Goal: Information Seeking & Learning: Learn about a topic

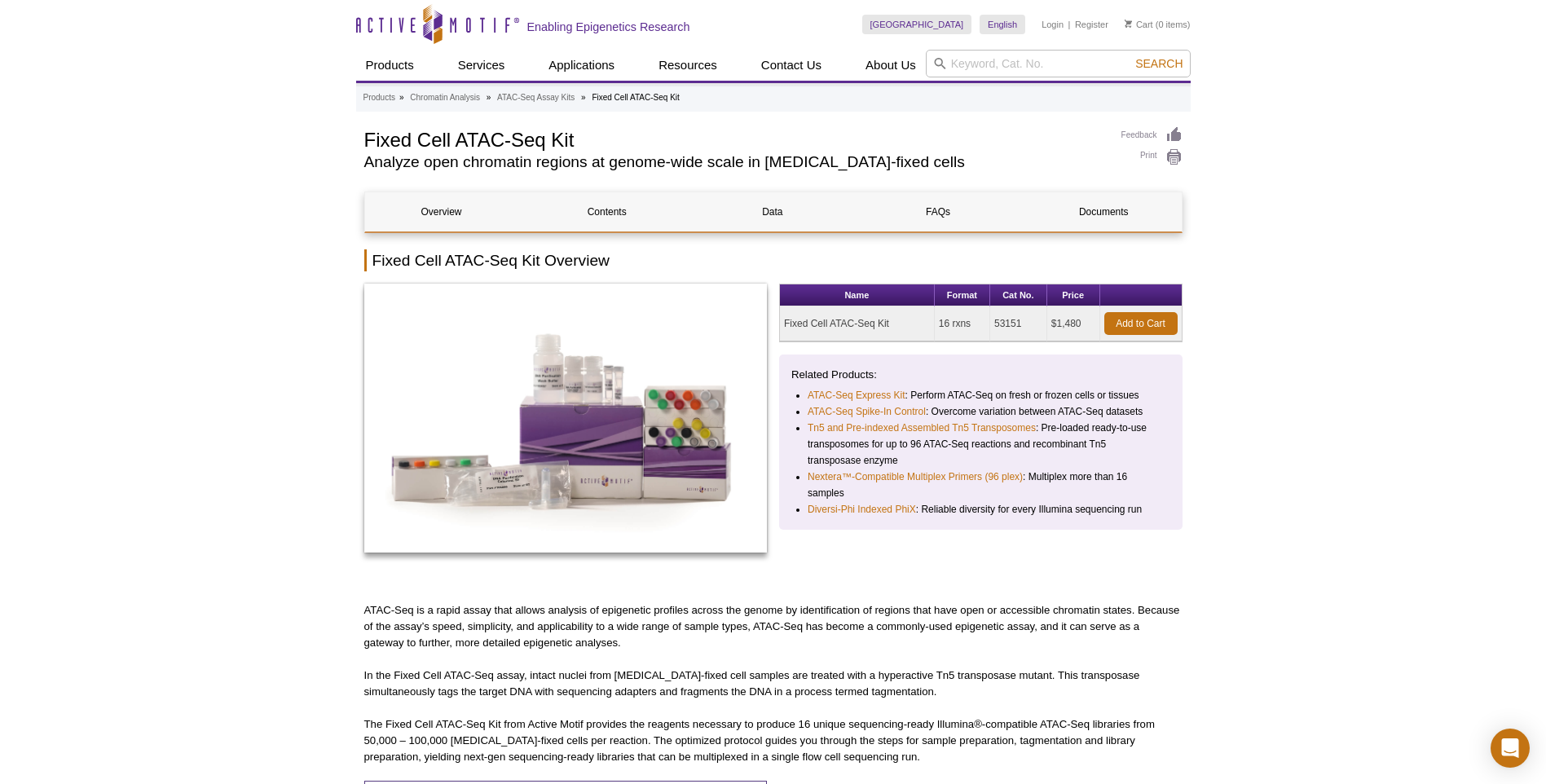
drag, startPoint x: 939, startPoint y: 324, endPoint x: 1091, endPoint y: 323, distance: 152.0
click at [1091, 323] on tr "Fixed Cell ATAC-Seq Kit 16 rxns 53151 $1,480 Add to Cart" at bounding box center [981, 323] width 402 height 35
drag, startPoint x: 1055, startPoint y: 324, endPoint x: 1090, endPoint y: 330, distance: 35.5
click at [1090, 330] on td "$1,480" at bounding box center [1073, 323] width 53 height 35
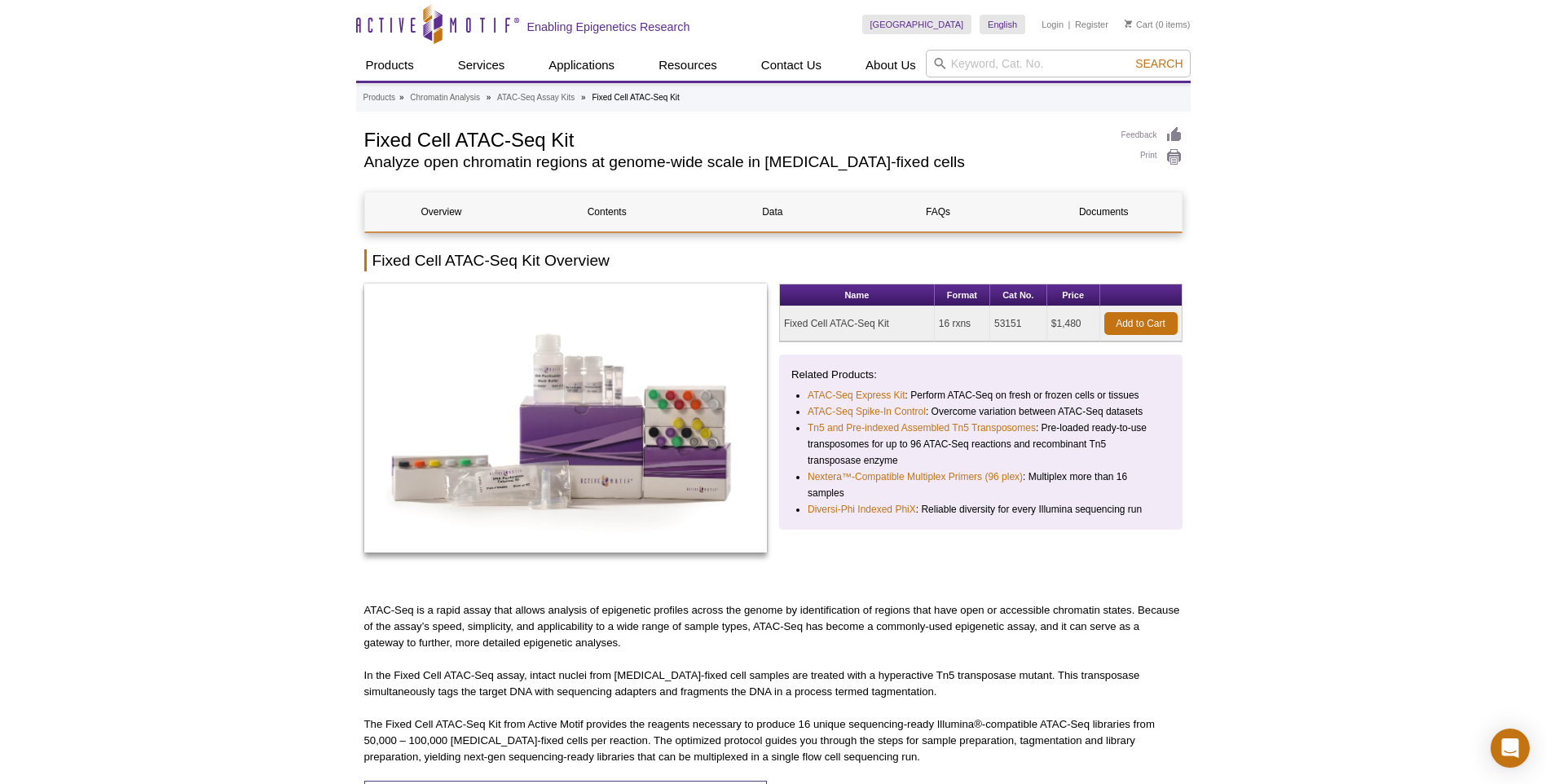
drag, startPoint x: 940, startPoint y: 322, endPoint x: 992, endPoint y: 324, distance: 52.0
click at [992, 324] on tr "Fixed Cell ATAC-Seq Kit 16 rxns 53151 $1,480 Add to Cart" at bounding box center [981, 323] width 402 height 35
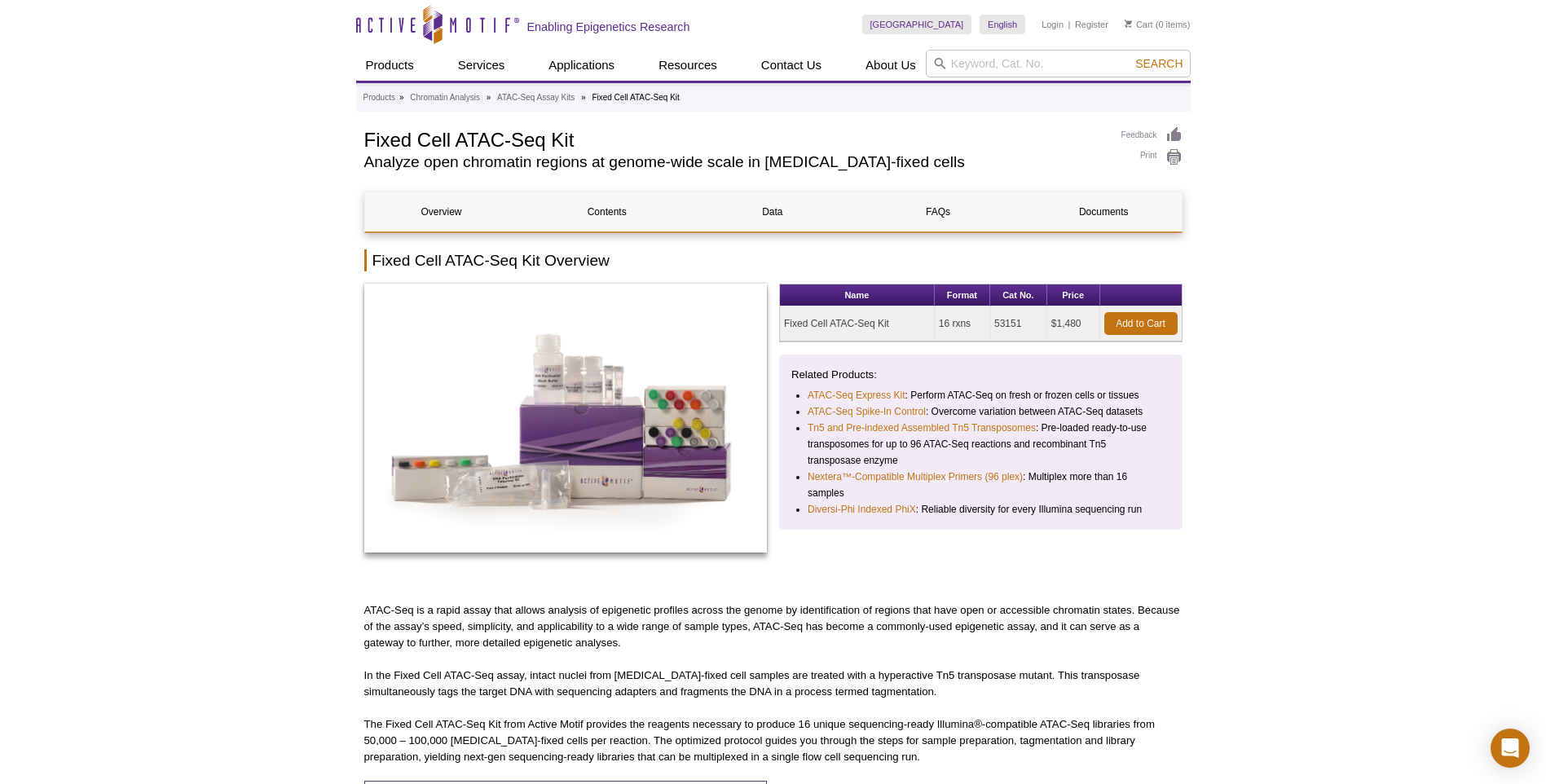
click at [951, 66] on input "search" at bounding box center [1058, 63] width 265 height 28
type input "s"
type input "S"
type input "Multiomics"
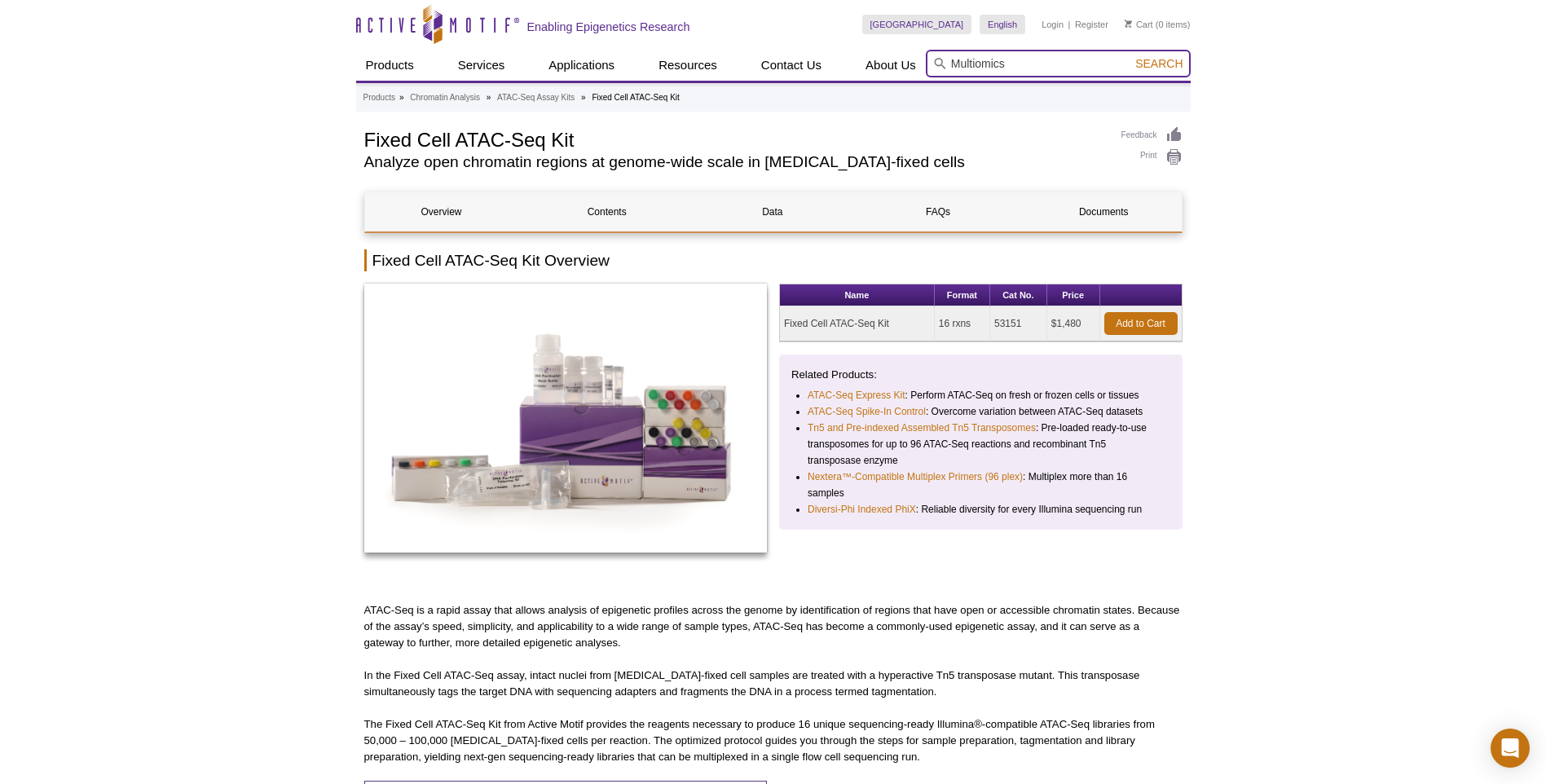
click at [1130, 56] on button "Search" at bounding box center [1159, 63] width 58 height 15
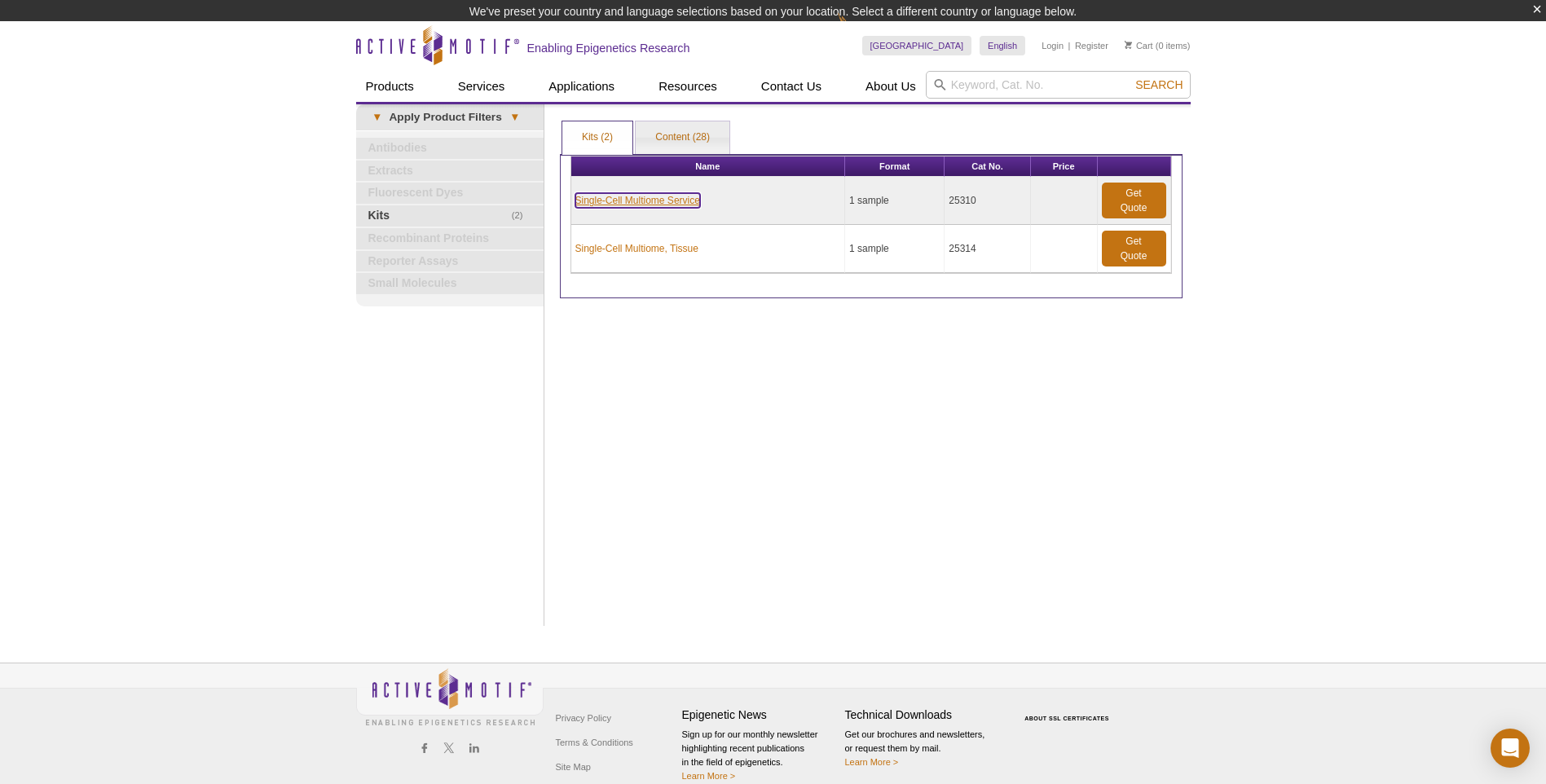
click at [649, 199] on link "Single-Cell Multiome Service" at bounding box center [638, 200] width 125 height 15
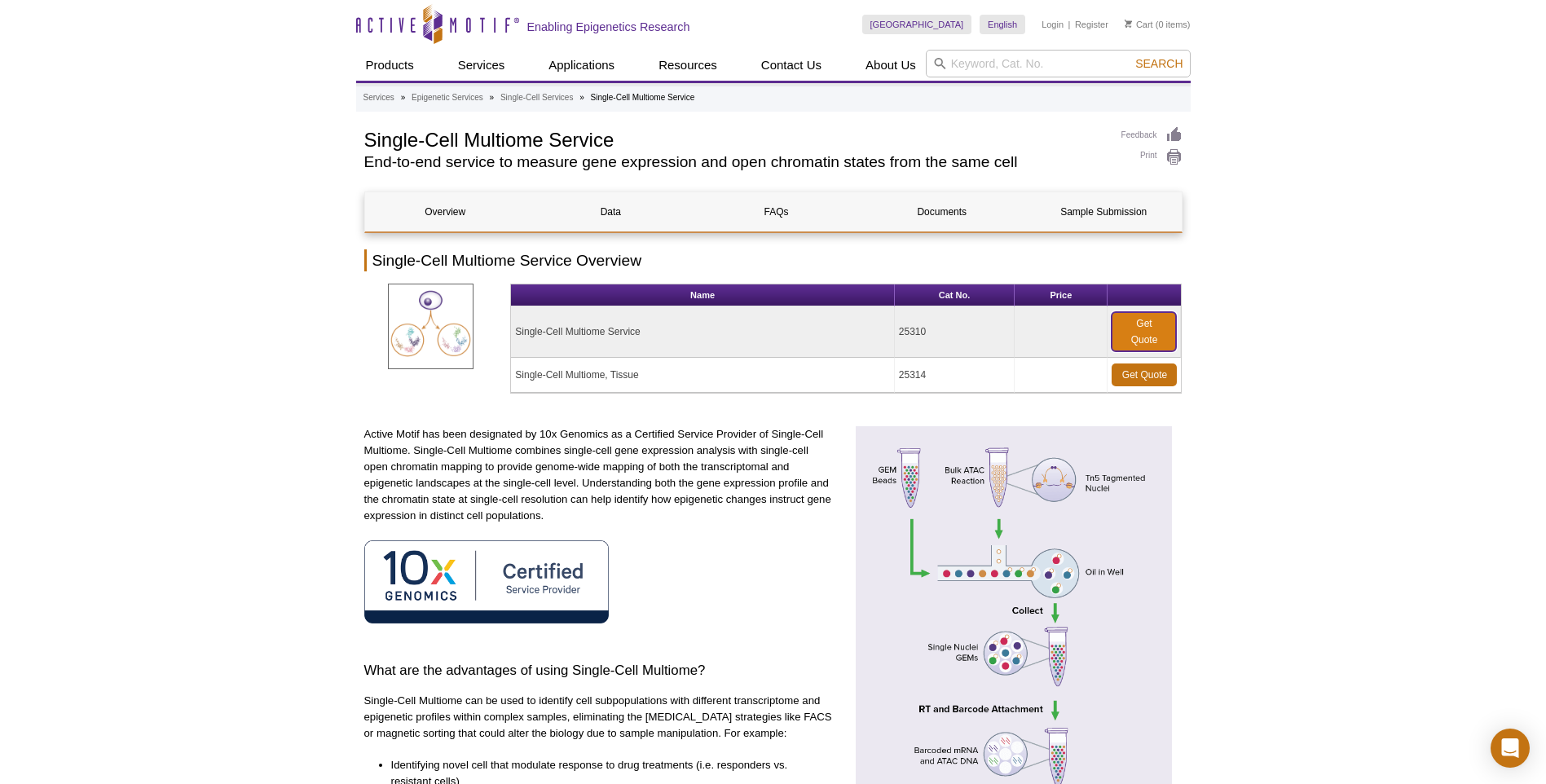
click at [1160, 331] on link "Get Quote" at bounding box center [1143, 331] width 64 height 39
drag, startPoint x: 608, startPoint y: 331, endPoint x: 650, endPoint y: 331, distance: 42.0
click at [650, 331] on td "Single-Cell Multiome Service" at bounding box center [702, 332] width 383 height 52
drag, startPoint x: 650, startPoint y: 331, endPoint x: 633, endPoint y: 350, distance: 25.5
click at [633, 350] on td "Single-Cell Multiome Service" at bounding box center [702, 332] width 383 height 52
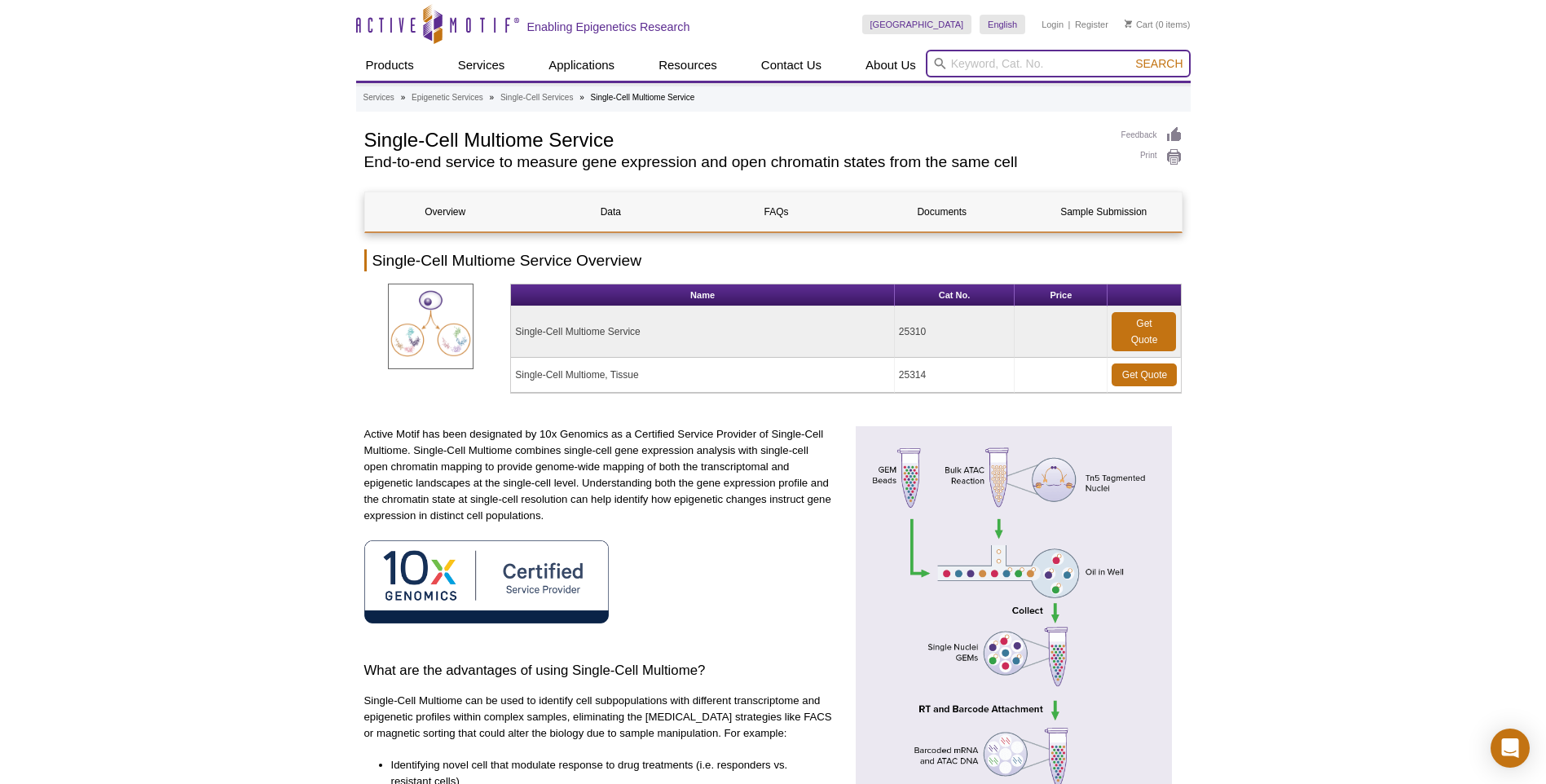
click at [973, 61] on input "search" at bounding box center [1058, 63] width 265 height 28
type input "scRNA seq kit"
click at [1130, 56] on button "Search" at bounding box center [1159, 63] width 58 height 15
